Goal: Task Accomplishment & Management: Manage account settings

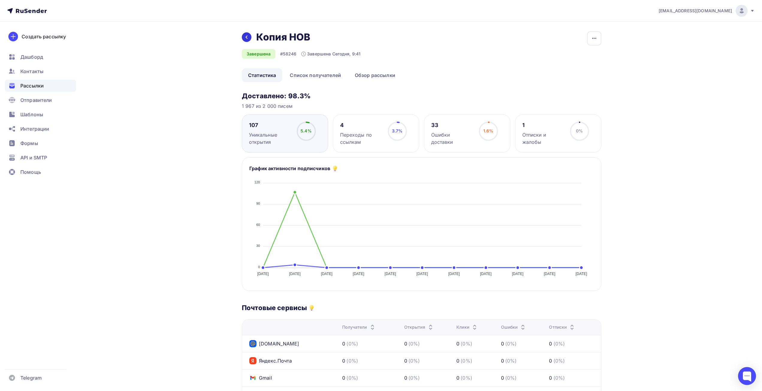
click at [244, 37] on div at bounding box center [247, 37] width 10 height 10
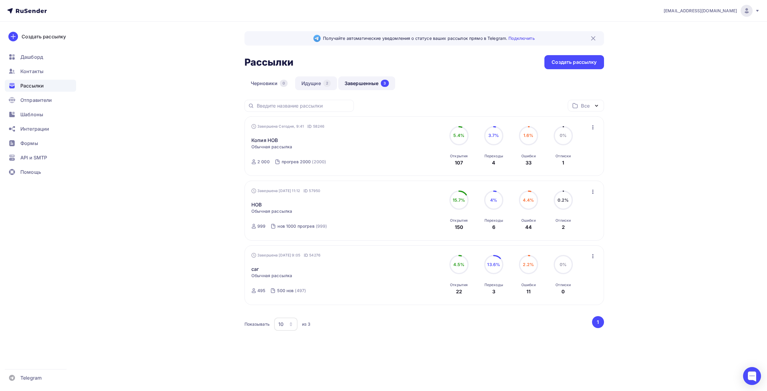
click at [314, 87] on link "Идущие 2" at bounding box center [316, 83] width 42 height 14
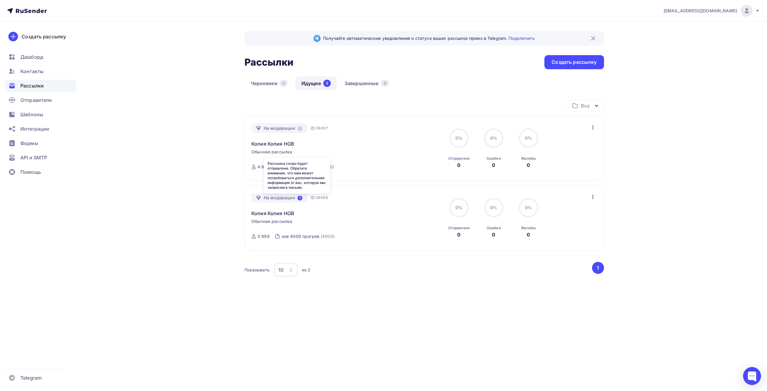
click at [299, 198] on icon at bounding box center [300, 198] width 5 height 5
click at [311, 214] on div "Копия Копия НОВ" at bounding box center [320, 210] width 137 height 14
click at [36, 75] on div "Контакты" at bounding box center [40, 71] width 71 height 12
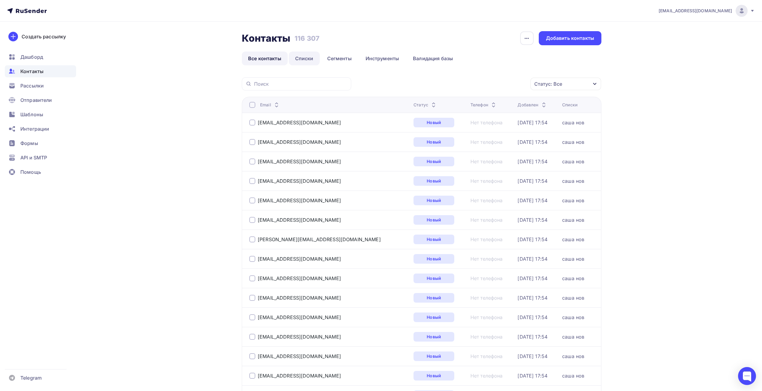
click at [302, 60] on link "Списки" at bounding box center [304, 59] width 31 height 14
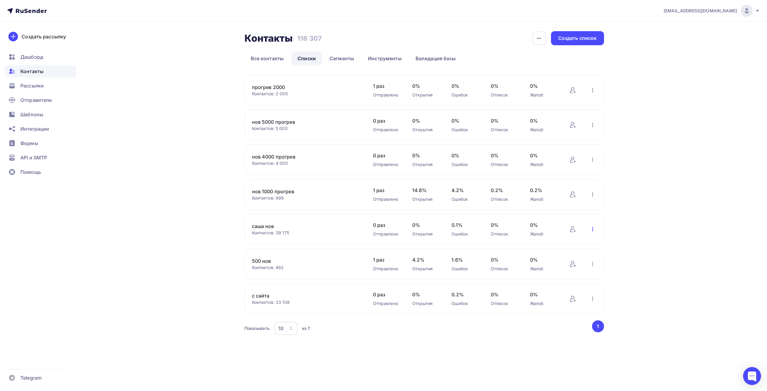
click at [594, 228] on icon "button" at bounding box center [592, 229] width 7 height 7
click at [556, 273] on div "Скачать список" at bounding box center [554, 275] width 84 height 10
click at [37, 88] on span "Рассылки" at bounding box center [31, 85] width 23 height 7
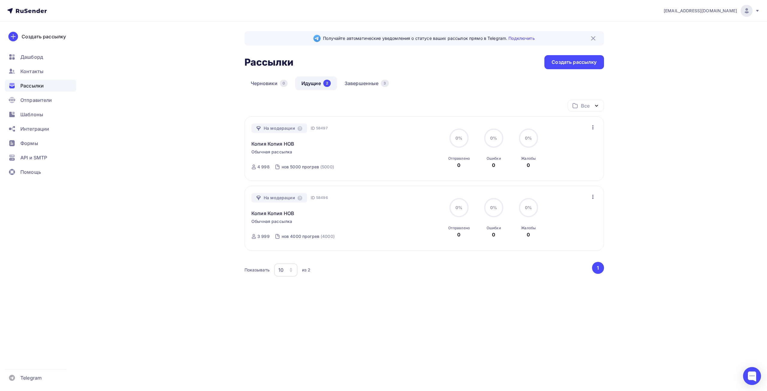
click at [593, 127] on icon "button" at bounding box center [593, 127] width 1 height 4
click at [366, 86] on link "Завершенные 3" at bounding box center [366, 83] width 57 height 14
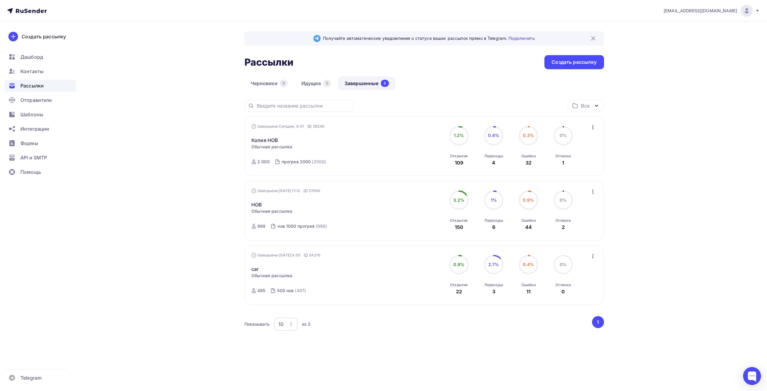
click at [592, 128] on icon "button" at bounding box center [593, 127] width 7 height 7
click at [570, 168] on div "Копировать в новую" at bounding box center [565, 166] width 61 height 7
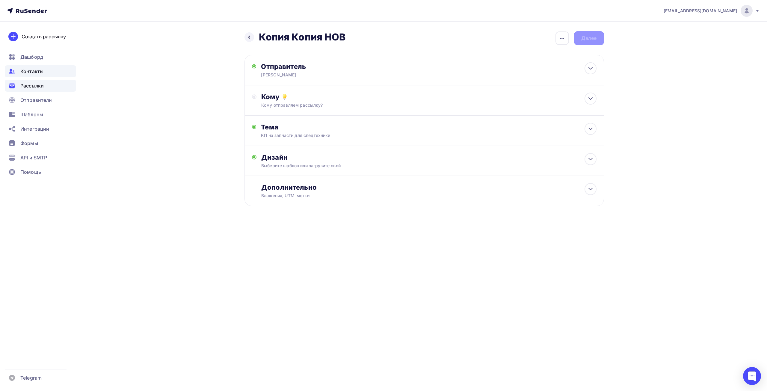
click at [37, 70] on span "Контакты" at bounding box center [31, 71] width 23 height 7
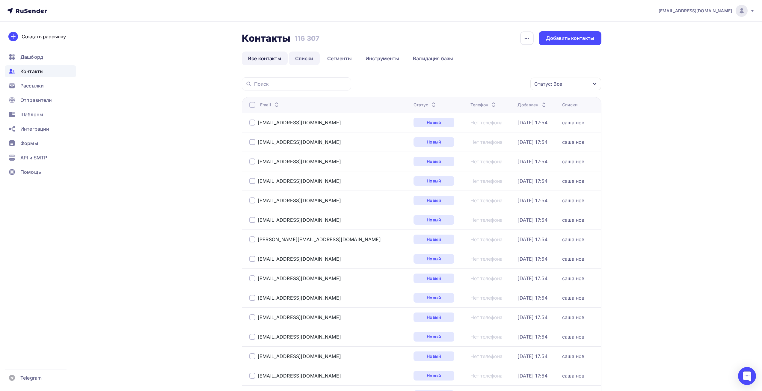
click at [300, 59] on link "Списки" at bounding box center [304, 59] width 31 height 14
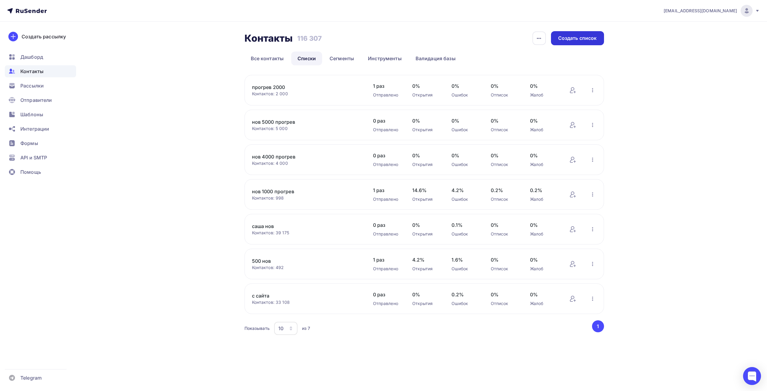
click at [586, 40] on div "Создать список" at bounding box center [577, 38] width 39 height 7
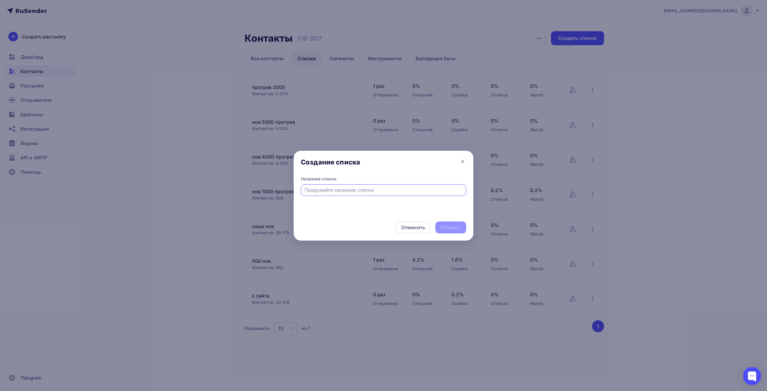
click at [381, 191] on input "text" at bounding box center [384, 189] width 159 height 7
type input "7000 прогрев"
click at [447, 224] on div "Создать" at bounding box center [451, 227] width 20 height 7
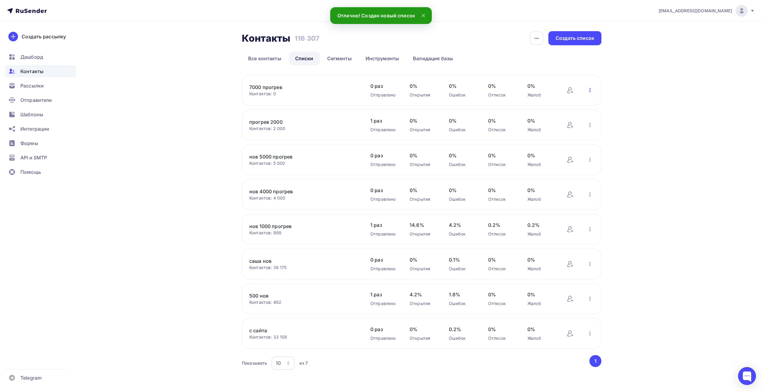
click at [591, 89] on icon "button" at bounding box center [590, 90] width 7 height 7
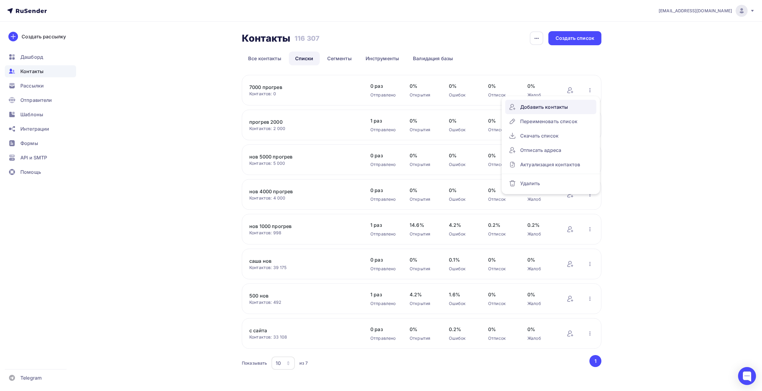
click at [538, 104] on div "Добавить контакты" at bounding box center [551, 107] width 84 height 10
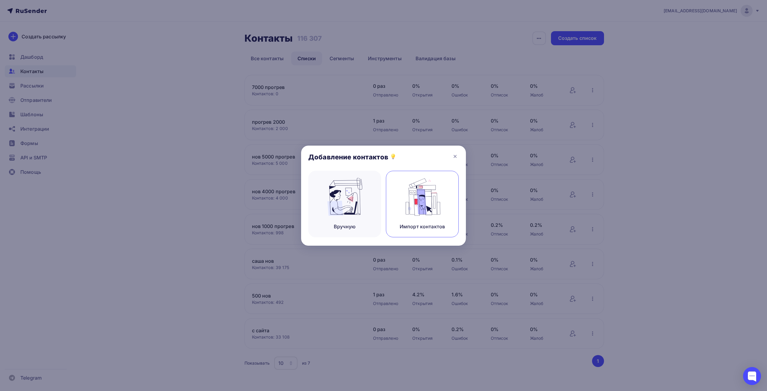
click at [421, 197] on img at bounding box center [423, 197] width 40 height 38
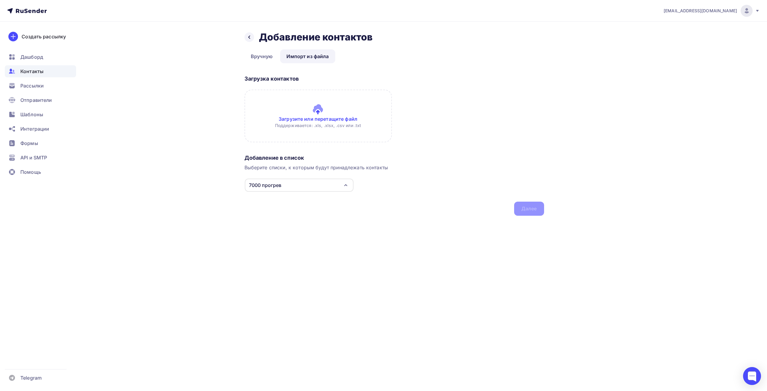
click at [272, 106] on input "file" at bounding box center [318, 116] width 147 height 53
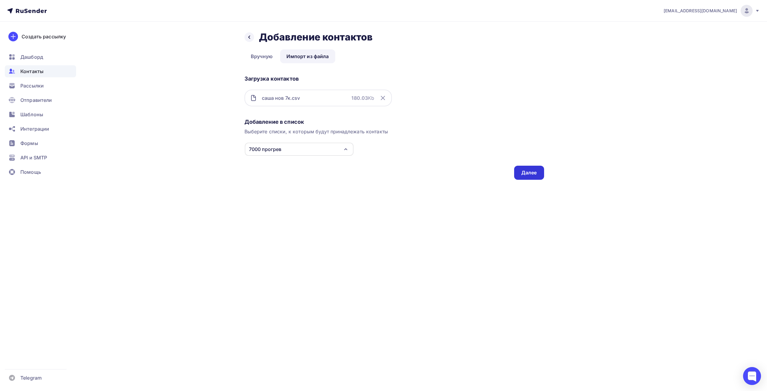
click at [527, 168] on div "Далее" at bounding box center [529, 173] width 30 height 14
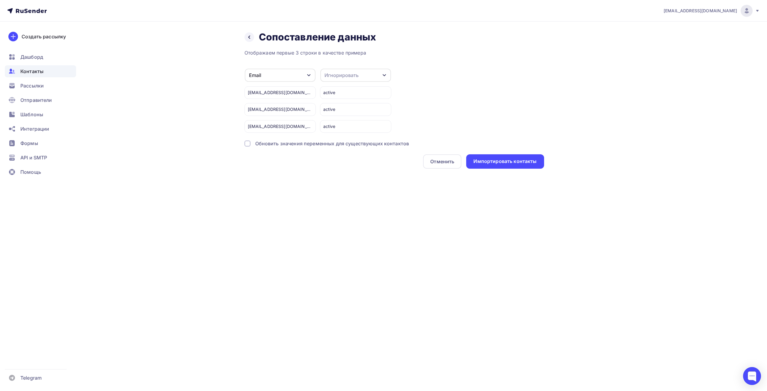
click at [248, 147] on div "Обновить значения переменных для существующих контактов" at bounding box center [395, 143] width 300 height 7
click at [529, 162] on div "Импортировать контакты" at bounding box center [505, 161] width 63 height 7
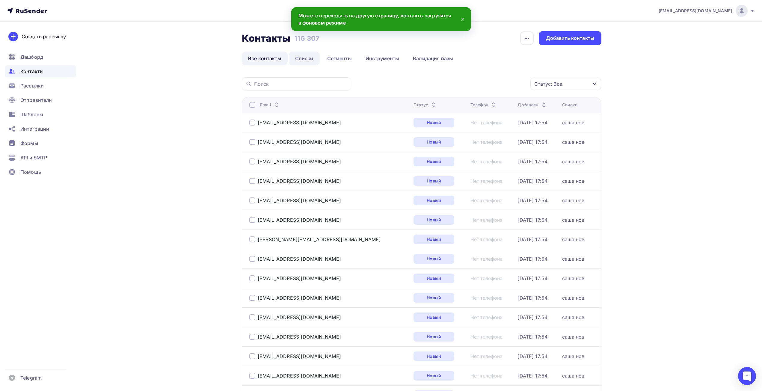
click at [314, 58] on link "Списки" at bounding box center [304, 59] width 31 height 14
